Goal: Task Accomplishment & Management: Complete application form

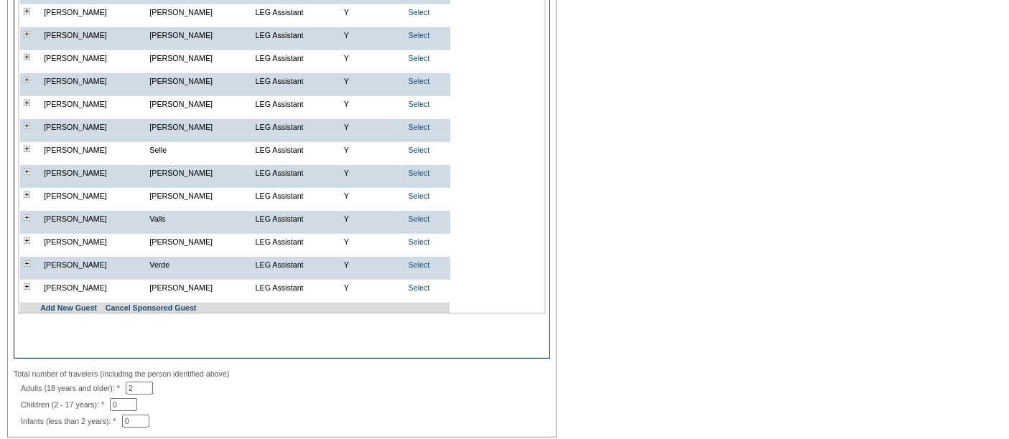
scroll to position [718, 0]
click at [78, 312] on td "Add New Guest Cancel Sponsored Guest" at bounding box center [244, 307] width 409 height 9
click at [66, 312] on link "Add New Guest" at bounding box center [68, 307] width 57 height 9
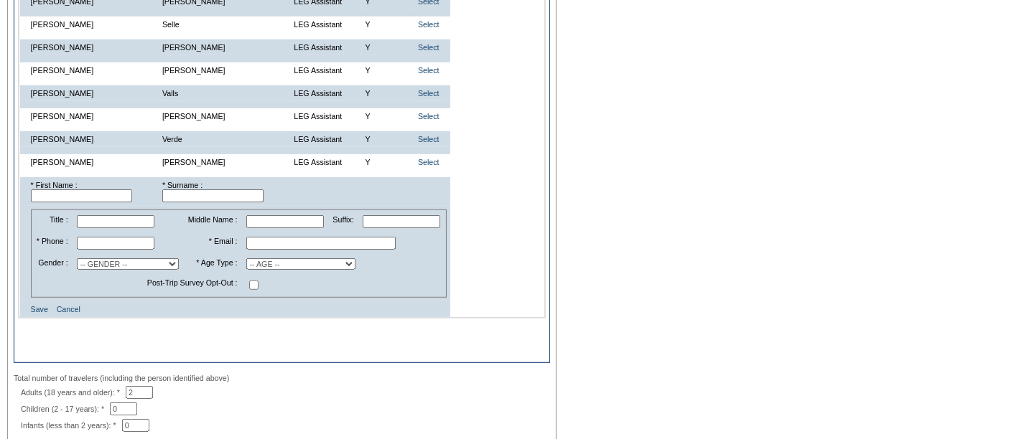
scroll to position [841, 0]
click at [82, 204] on input "text" at bounding box center [81, 197] width 101 height 13
paste input "Beau"
type input "Beau"
click at [181, 204] on input "text" at bounding box center [212, 197] width 101 height 13
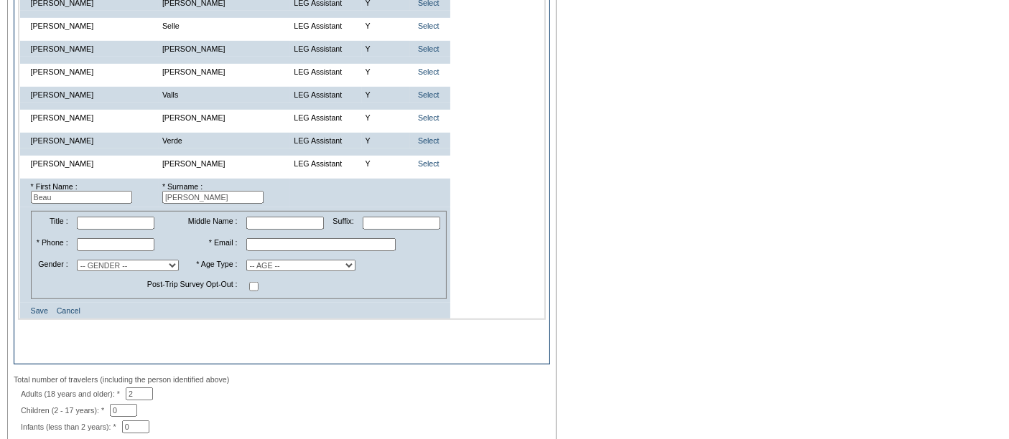
type input "Hurst"
click at [270, 251] on input "text" at bounding box center [320, 244] width 149 height 13
paste input "bhurst@golubcapital.com"
type input "bhurst@golubcapital.com"
click at [256, 271] on select "-- AGE -- Adult (23 years and older) Young Adult (18 - 22 years) Child (2 - 17 …" at bounding box center [300, 265] width 109 height 11
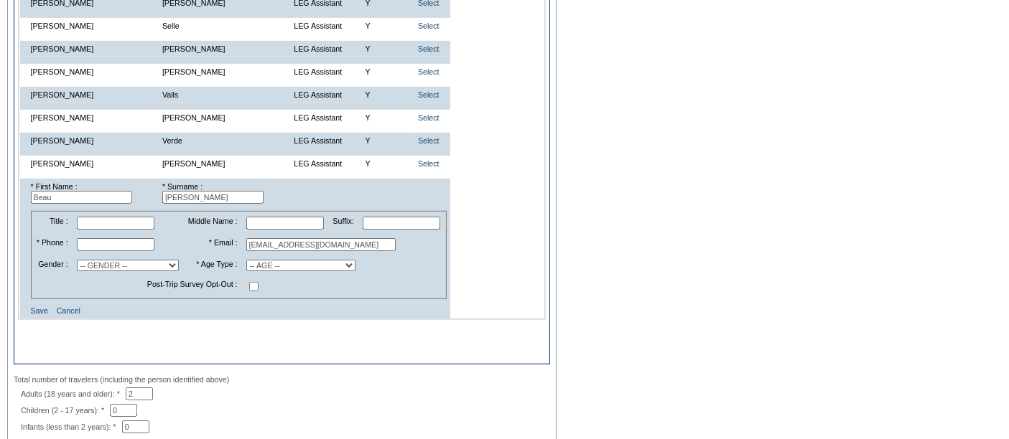
select select "A"
click at [246, 270] on select "-- AGE -- Adult (23 years and older) Young Adult (18 - 22 years) Child (2 - 17 …" at bounding box center [300, 265] width 109 height 11
click at [121, 271] on select "-- GENDER -- Male Female" at bounding box center [128, 265] width 102 height 11
select select "M"
click at [82, 270] on select "-- GENDER -- Male Female" at bounding box center [128, 265] width 102 height 11
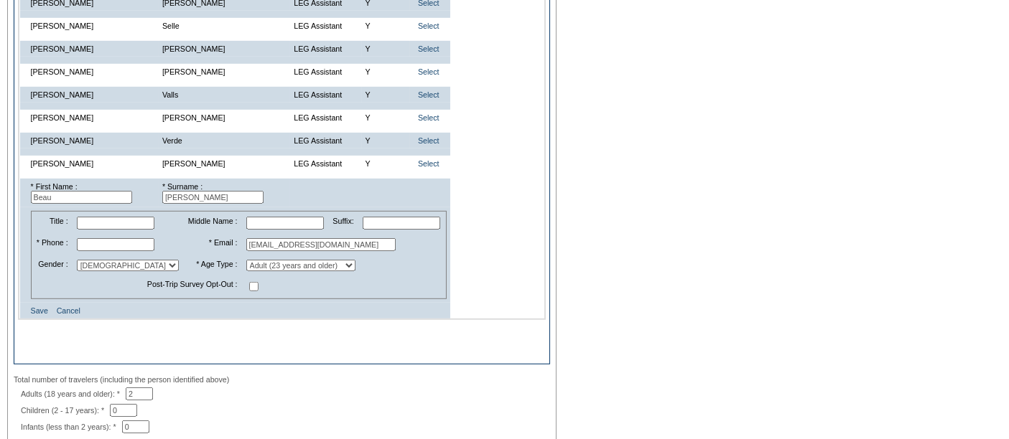
click at [103, 251] on input "text" at bounding box center [116, 244] width 78 height 13
paste input "+44 7704 670 193"
type input "+44 7704 670 193"
click at [197, 297] on td "Post-Trip Survey Opt-Out :" at bounding box center [137, 286] width 208 height 21
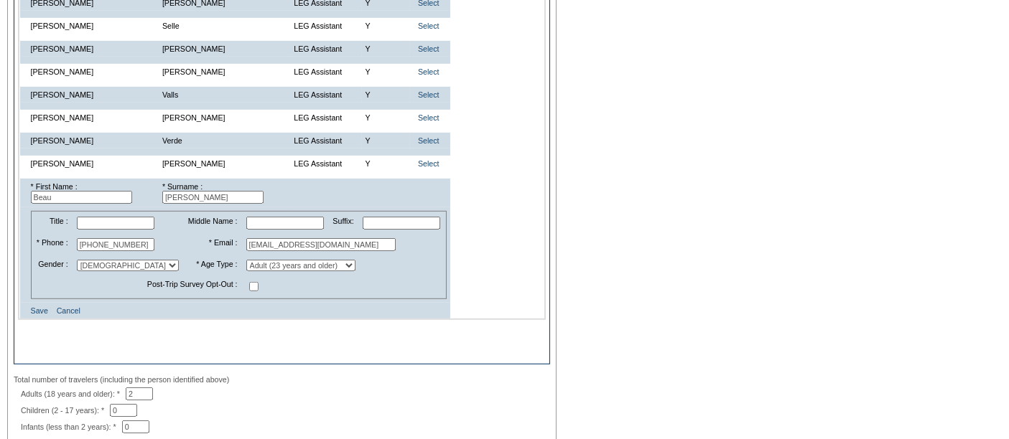
scroll to position [0, 0]
click at [33, 315] on link "Save" at bounding box center [39, 311] width 17 height 9
